Goal: Find specific page/section: Find specific page/section

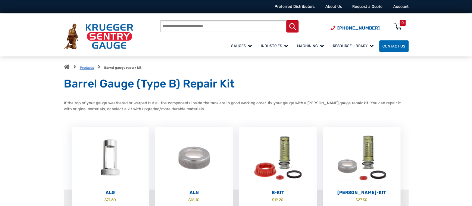
click at [84, 66] on link "Products" at bounding box center [87, 68] width 14 height 4
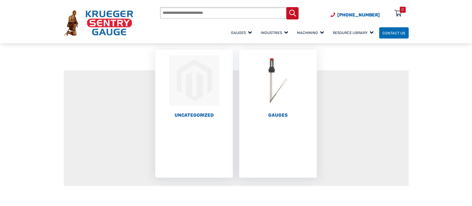
scroll to position [69, 0]
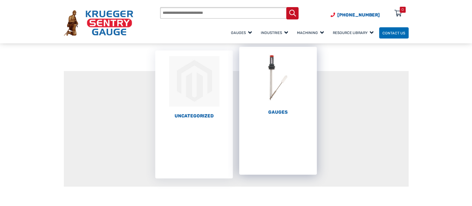
click at [270, 114] on h2 "Gauges (67)" at bounding box center [278, 112] width 78 height 6
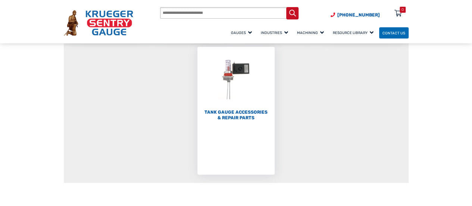
scroll to position [201, 0]
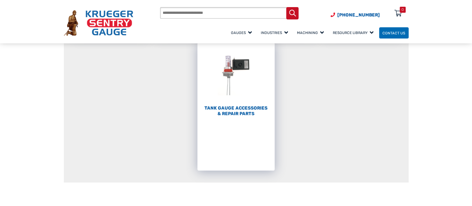
click at [240, 110] on h2 "Tank Gauge Accessories & Repair Parts (59)" at bounding box center [237, 110] width 78 height 11
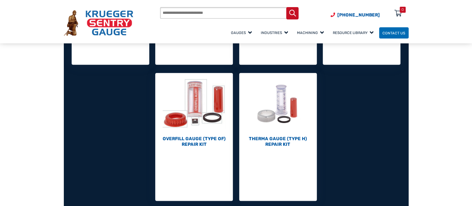
scroll to position [341, 0]
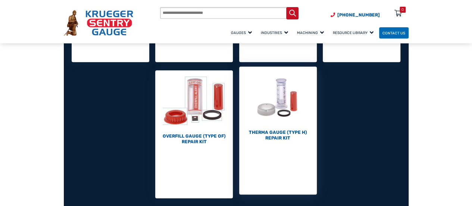
click at [269, 139] on h2 "Therma Gauge (Type H) Repair Kit (10)" at bounding box center [278, 135] width 78 height 11
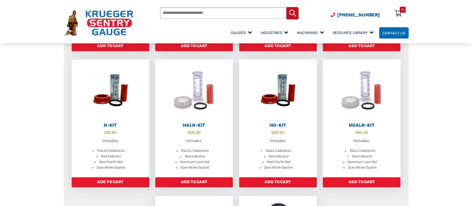
scroll to position [211, 0]
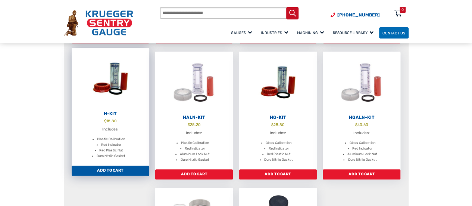
click at [109, 131] on p "Includes:" at bounding box center [110, 129] width 66 height 6
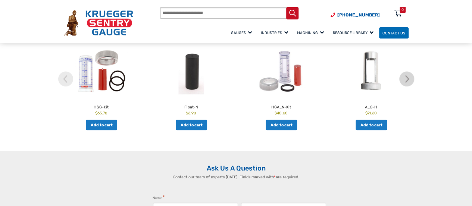
scroll to position [298, 0]
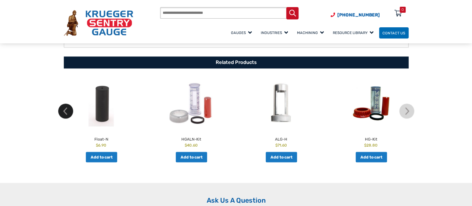
click at [61, 109] on img at bounding box center [65, 110] width 15 height 15
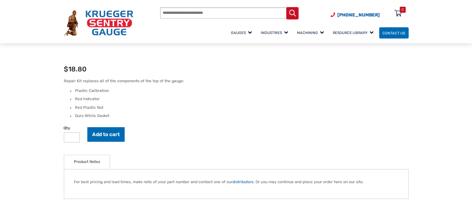
scroll to position [147, 0]
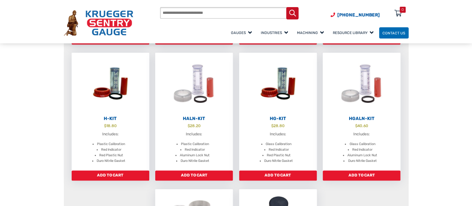
scroll to position [209, 0]
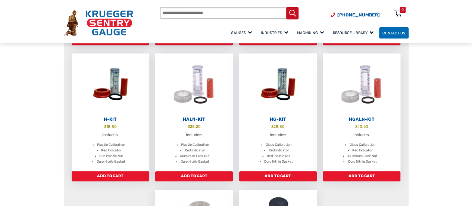
click at [57, 104] on div "Therma Gauge (Type H) Repair Kit If the top of your gauge weathered or warped b…" at bounding box center [236, 107] width 358 height 480
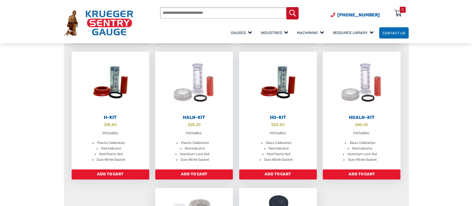
scroll to position [211, 0]
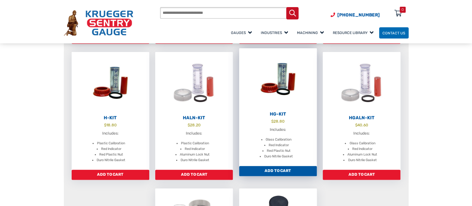
click at [284, 136] on div "Includes: Glass Calibration Red Indicator Red Plastic Nut Duro Nitrile Gasket" at bounding box center [278, 143] width 78 height 32
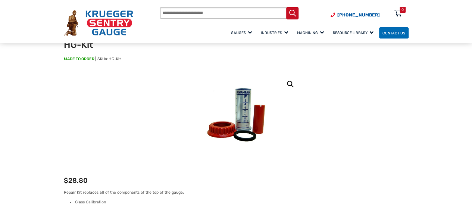
scroll to position [33, 0]
